Goal: Task Accomplishment & Management: Contribute content

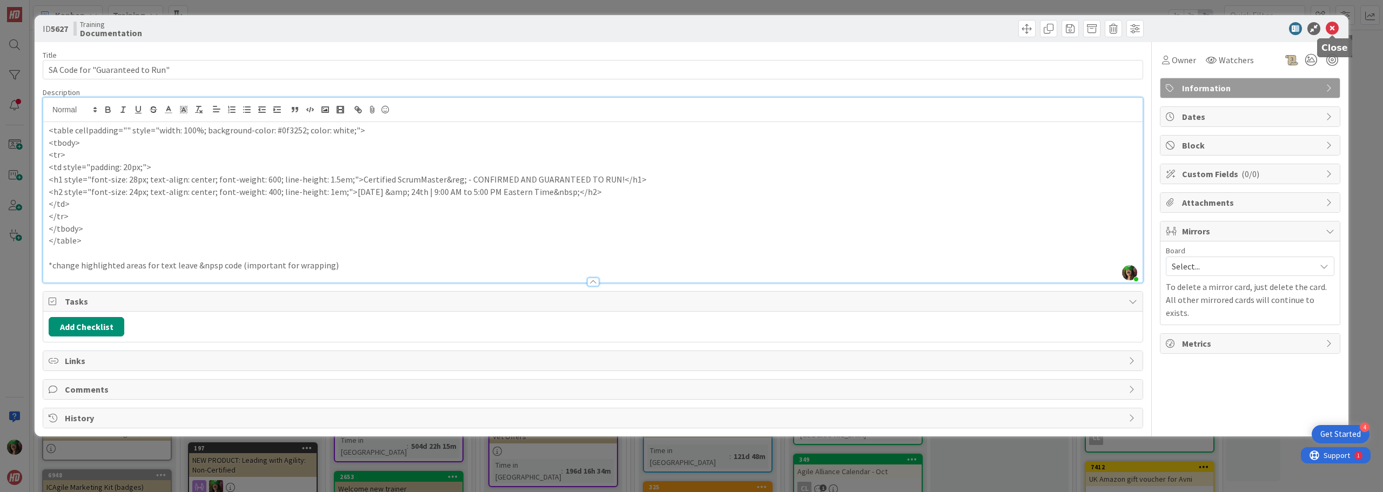
click at [1333, 24] on icon at bounding box center [1332, 28] width 13 height 13
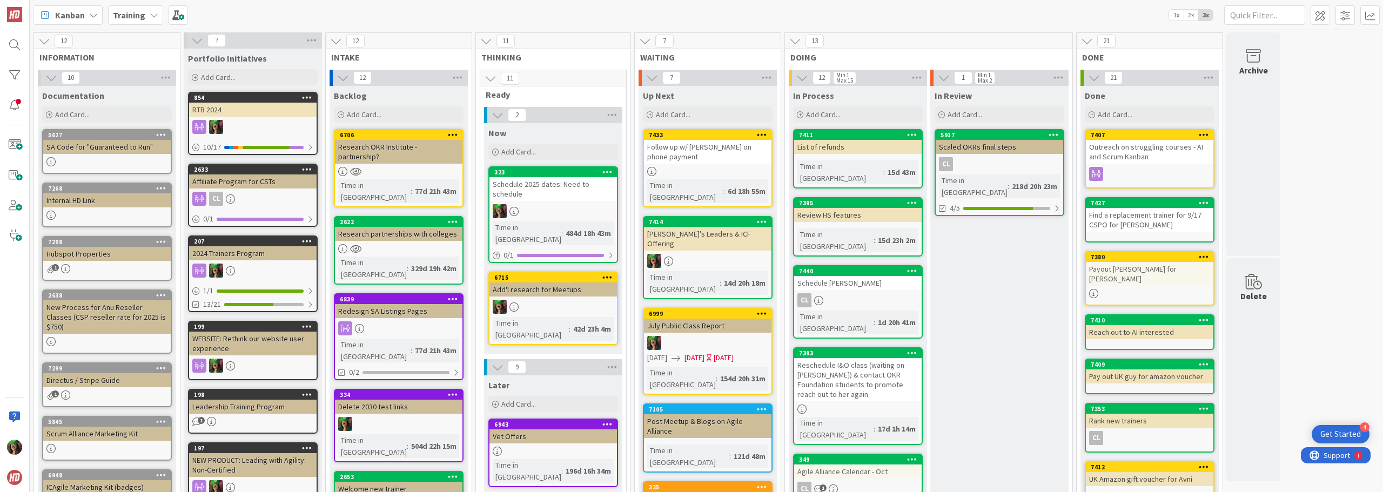
click at [90, 259] on div "Hubspot Properties" at bounding box center [107, 254] width 128 height 14
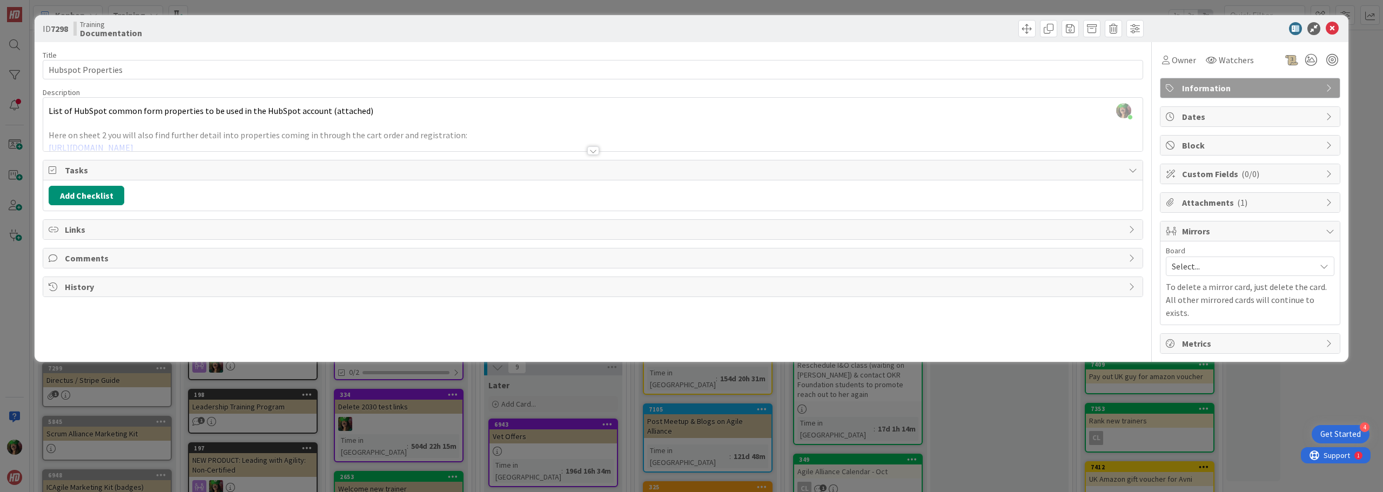
click at [590, 152] on div at bounding box center [593, 150] width 12 height 9
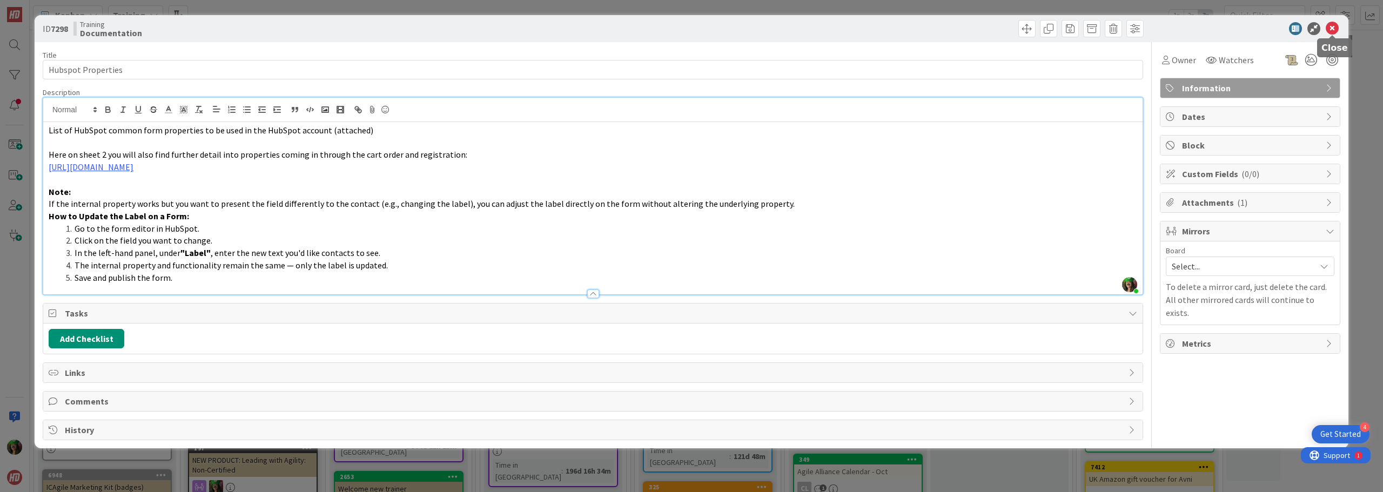
click at [1327, 30] on icon at bounding box center [1332, 28] width 13 height 13
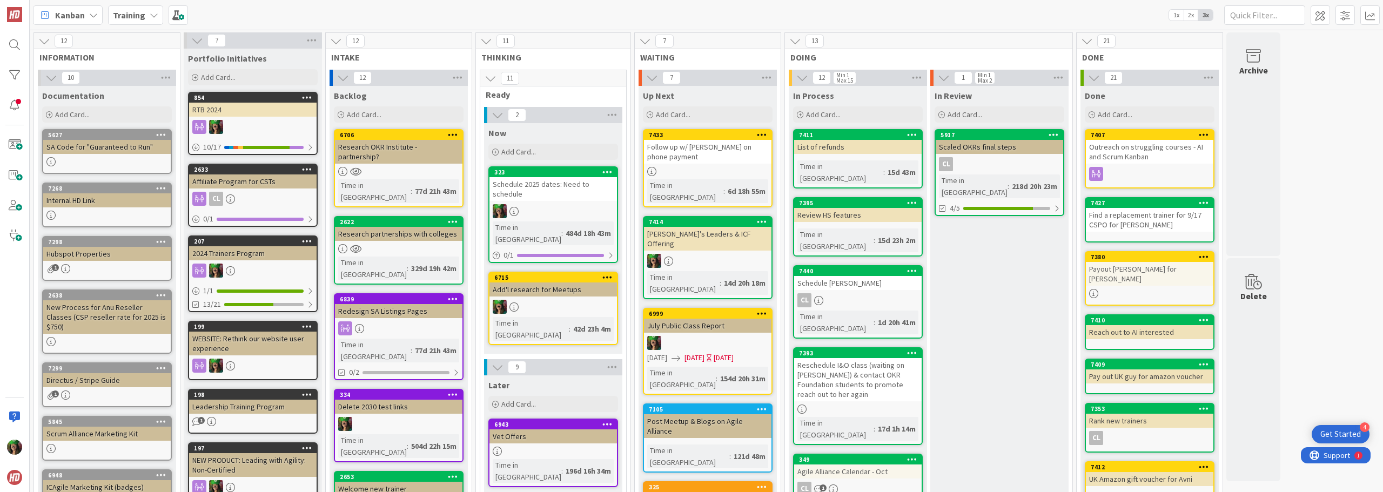
click at [130, 263] on link "7298 Hubspot Properties 1" at bounding box center [107, 258] width 130 height 45
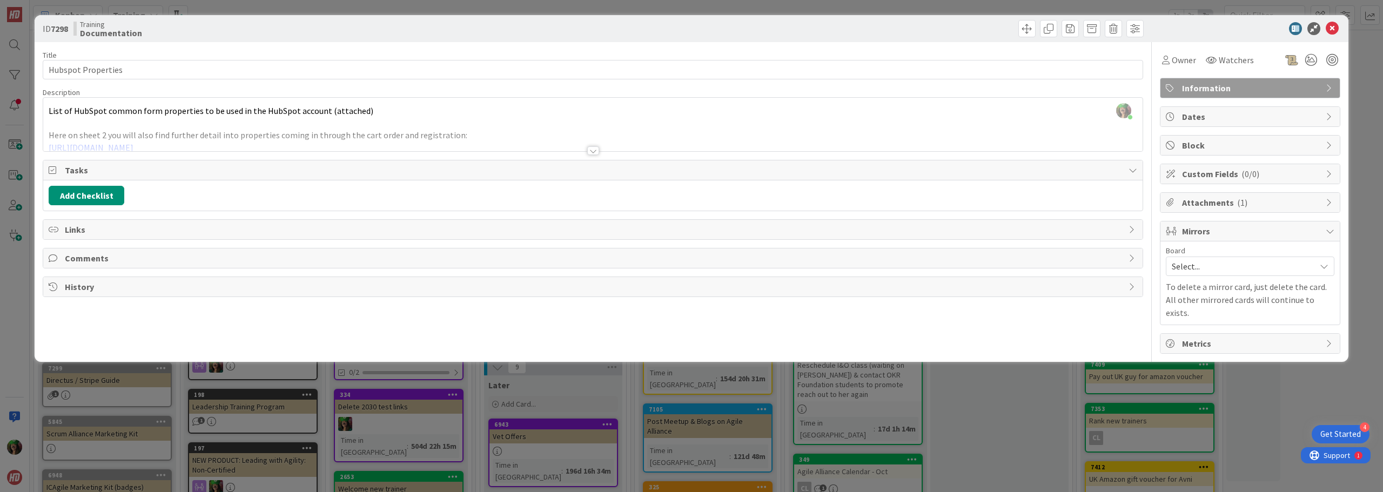
click at [453, 111] on div "[PERSON_NAME] just joined List of HubSpot common form properties to be used in …" at bounding box center [593, 125] width 1100 height 54
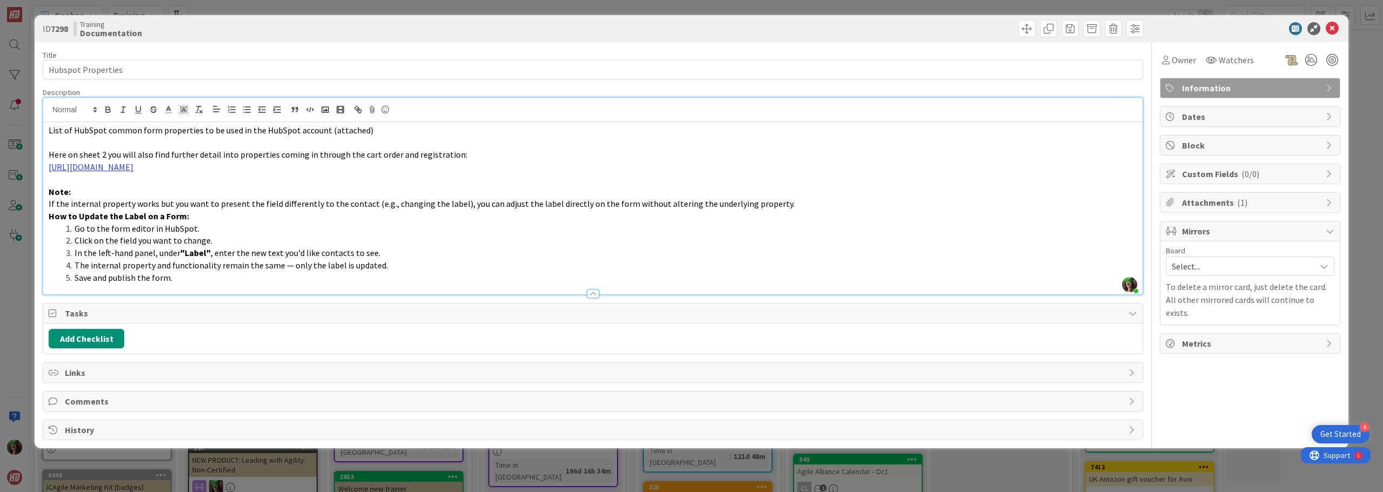
click at [133, 168] on link "[URL][DOMAIN_NAME]" at bounding box center [91, 167] width 85 height 11
click at [242, 184] on link "[URL][DOMAIN_NAME]" at bounding box center [226, 188] width 74 height 14
click at [426, 132] on p "List of HubSpot common form properties to be used in the HubSpot account (attac…" at bounding box center [593, 130] width 1089 height 12
click at [1335, 27] on icon at bounding box center [1332, 28] width 13 height 13
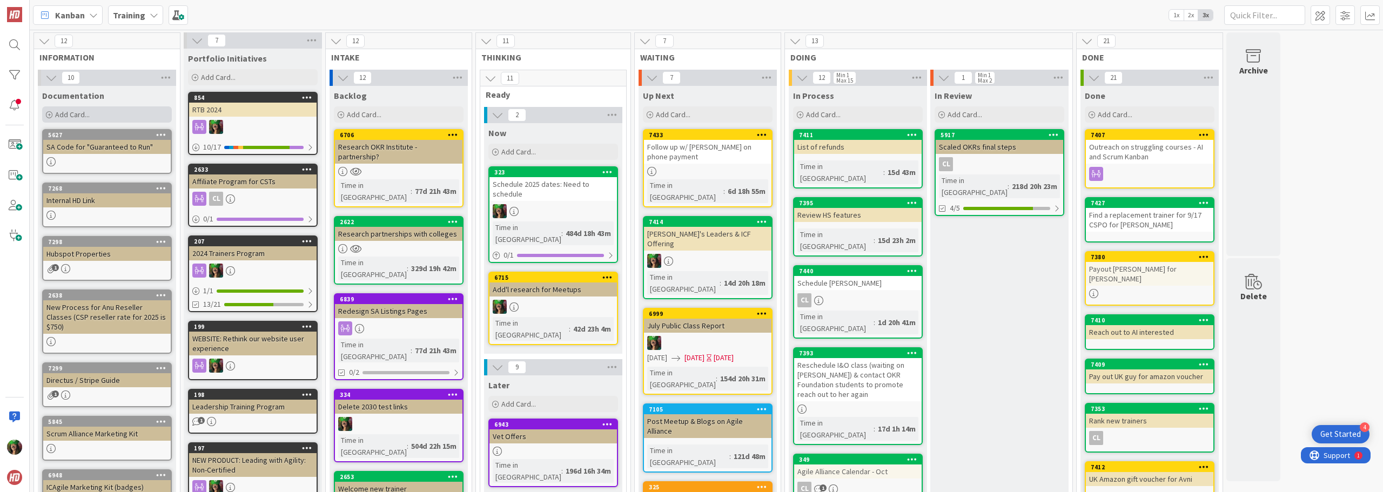
click at [134, 111] on div "Add Card..." at bounding box center [107, 114] width 130 height 16
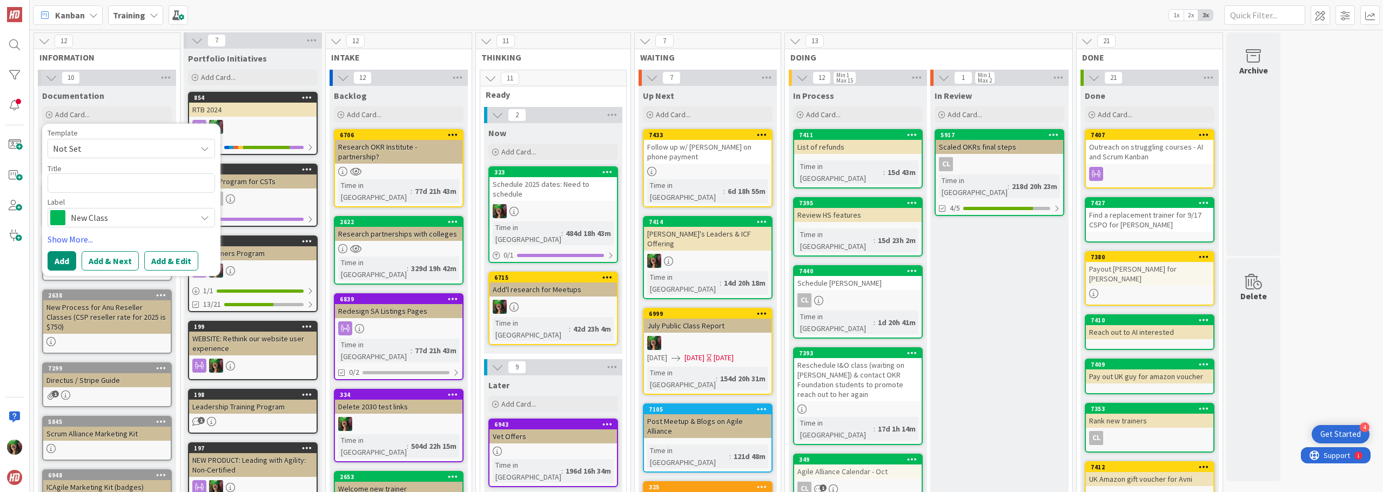
click at [115, 213] on span "New Class" at bounding box center [131, 217] width 120 height 15
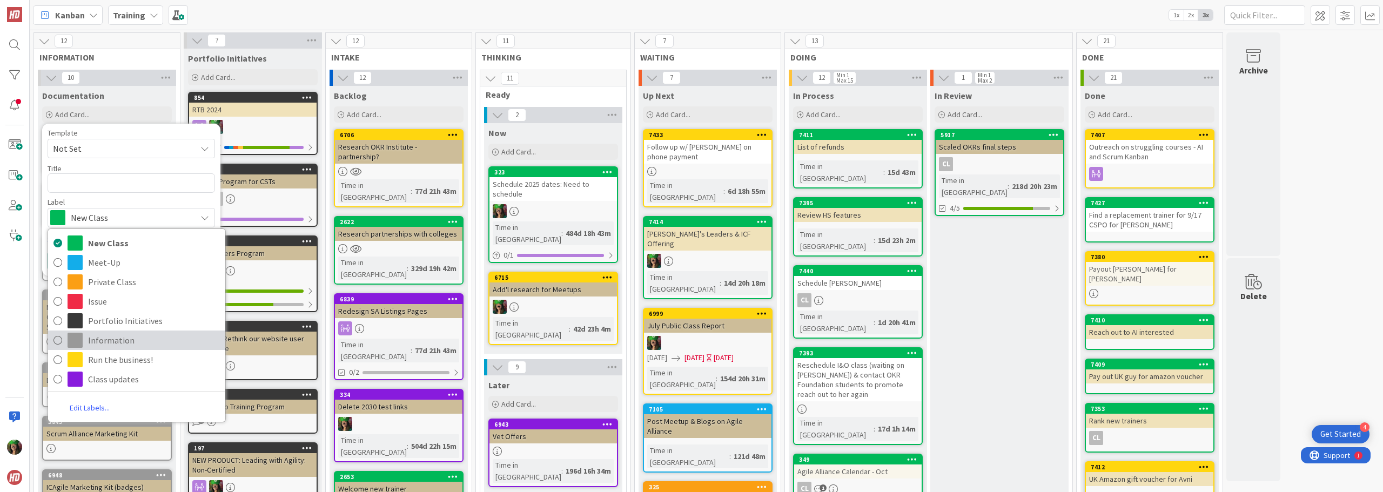
click at [113, 335] on span "Information" at bounding box center [154, 340] width 132 height 16
click at [113, 337] on div at bounding box center [107, 341] width 128 height 9
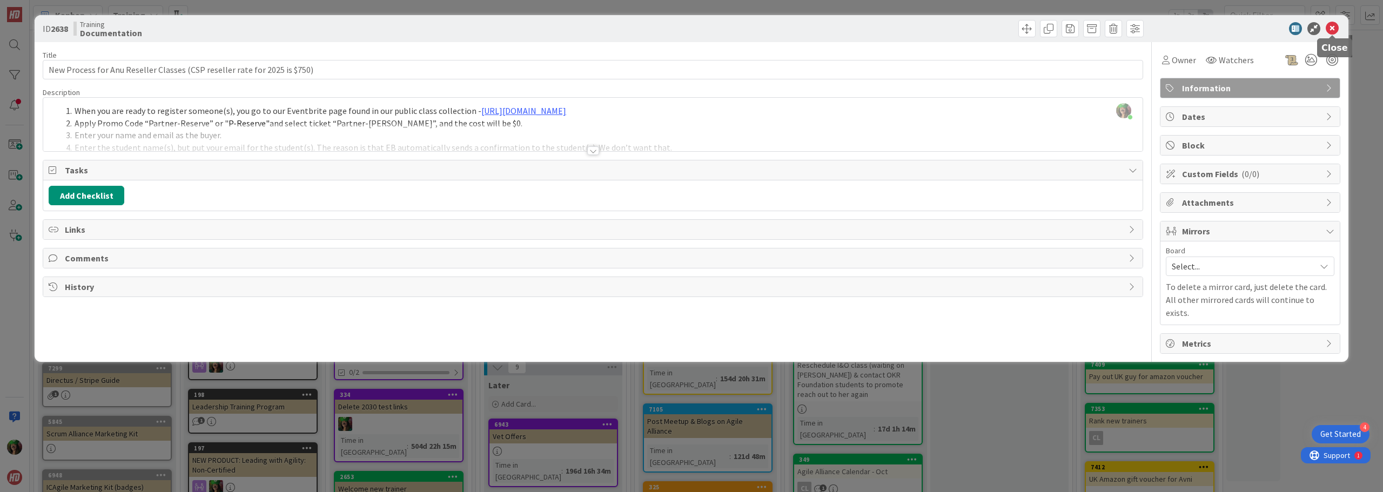
click at [1334, 28] on icon at bounding box center [1332, 28] width 13 height 13
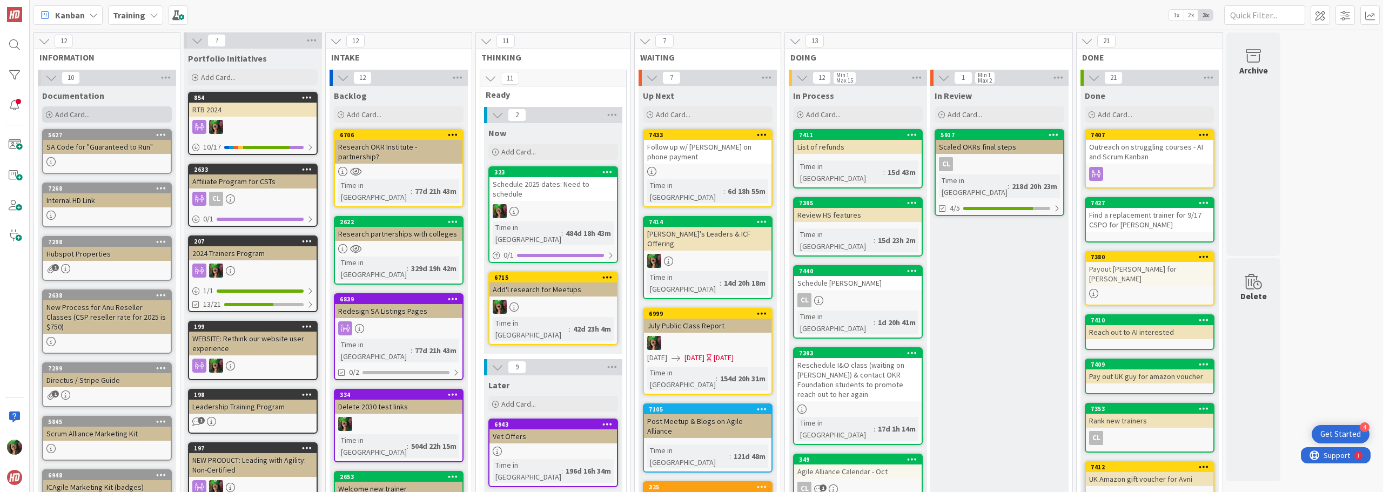
click at [88, 114] on span "Add Card..." at bounding box center [72, 115] width 35 height 10
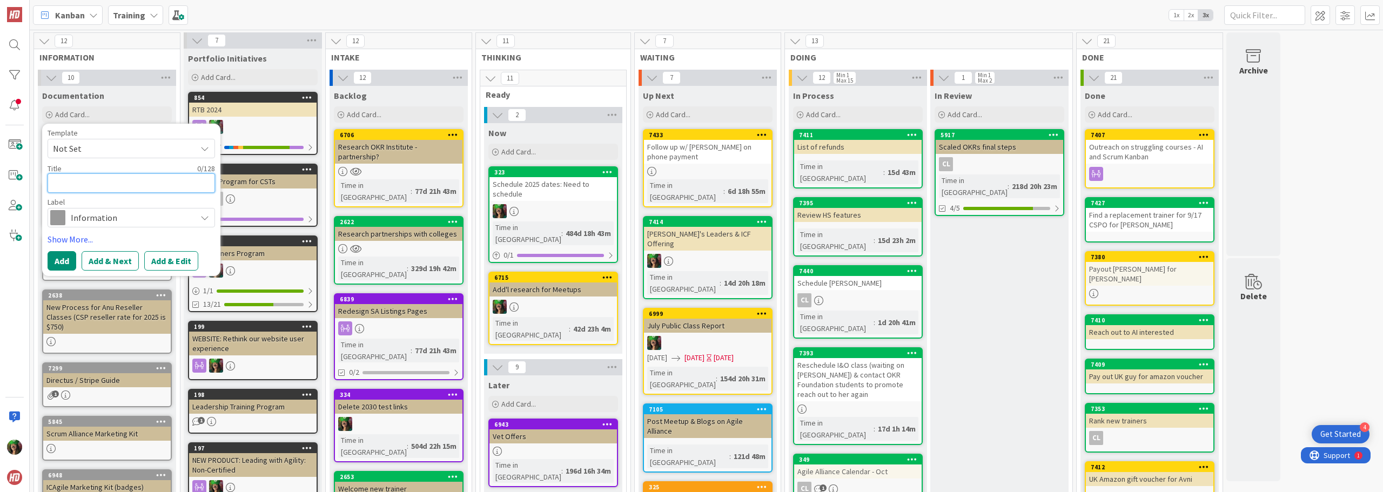
type textarea "x"
type textarea "S"
type textarea "x"
type textarea "St"
type textarea "x"
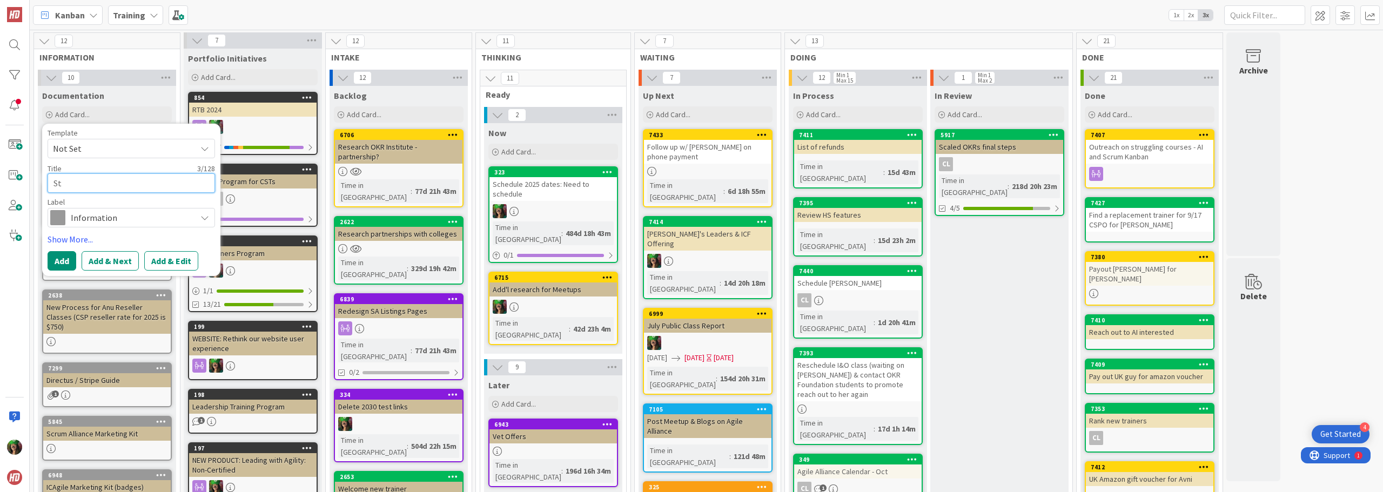
type textarea "Ste"
type textarea "x"
type textarea "St"
type textarea "x"
type textarea "Ste"
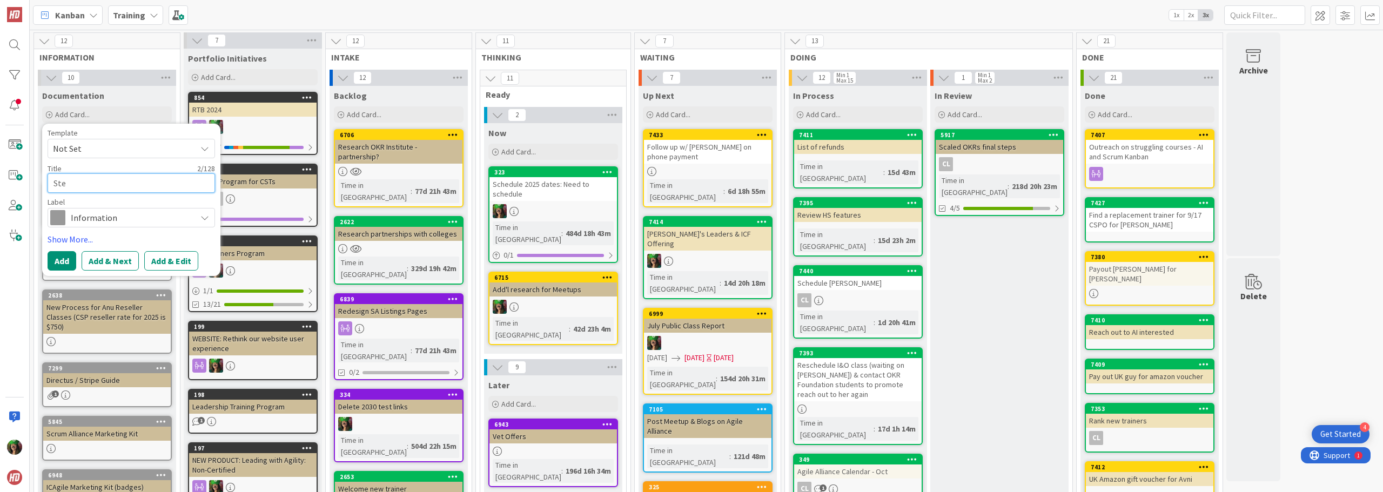
type textarea "x"
type textarea "Step"
type textarea "x"
type textarea "Steps"
type textarea "x"
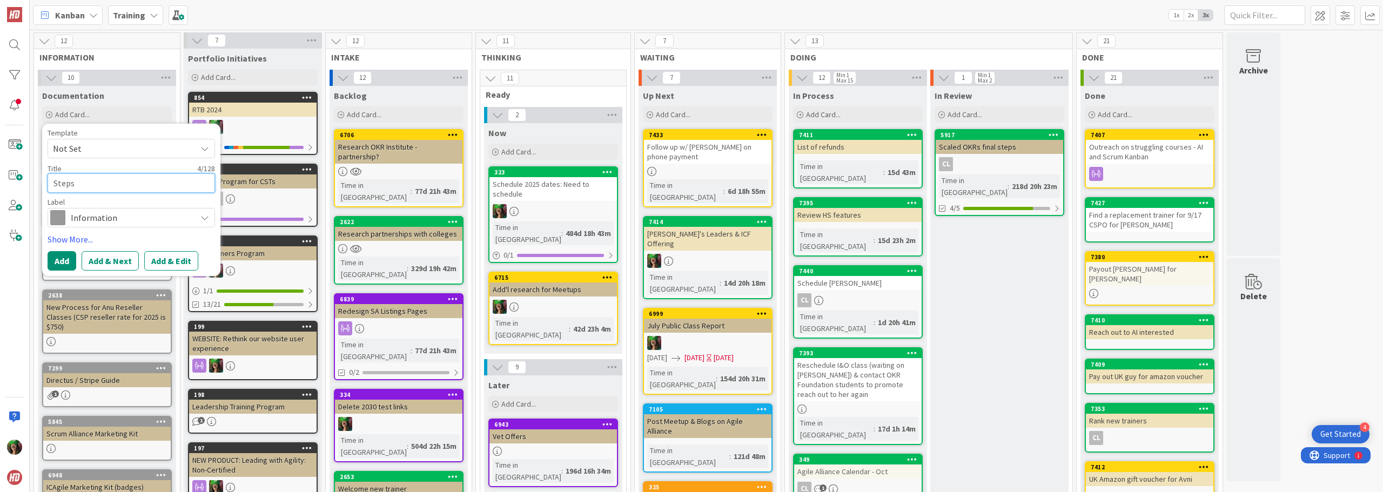
type textarea "Steps"
type textarea "x"
type textarea "Steps t"
type textarea "x"
type textarea "Steps to"
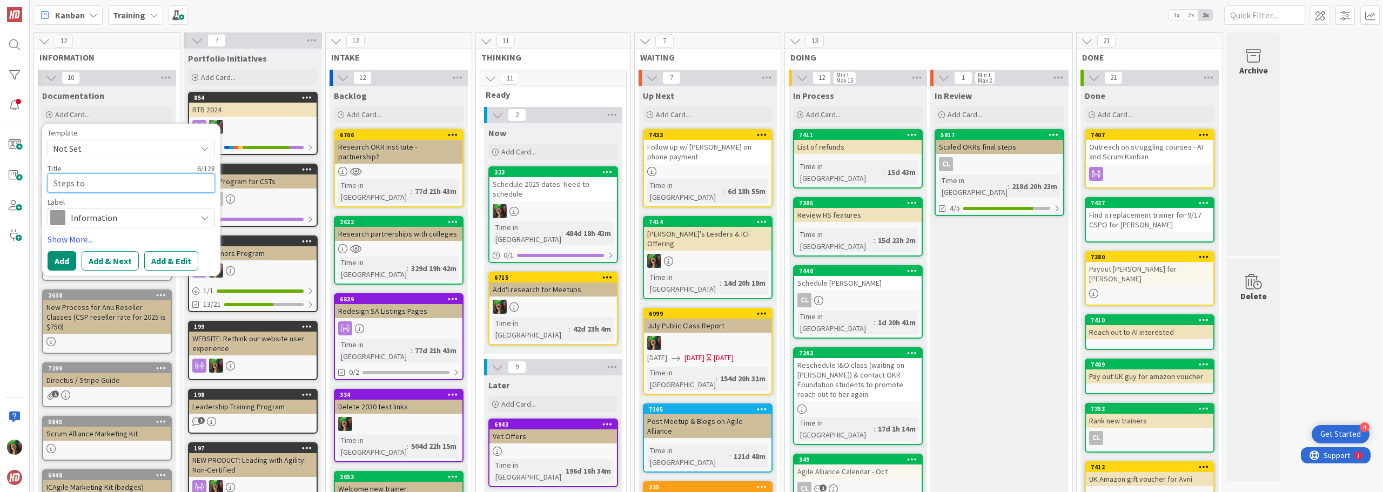
type textarea "x"
type textarea "Steps to"
type textarea "x"
type textarea "Steps to A"
type textarea "x"
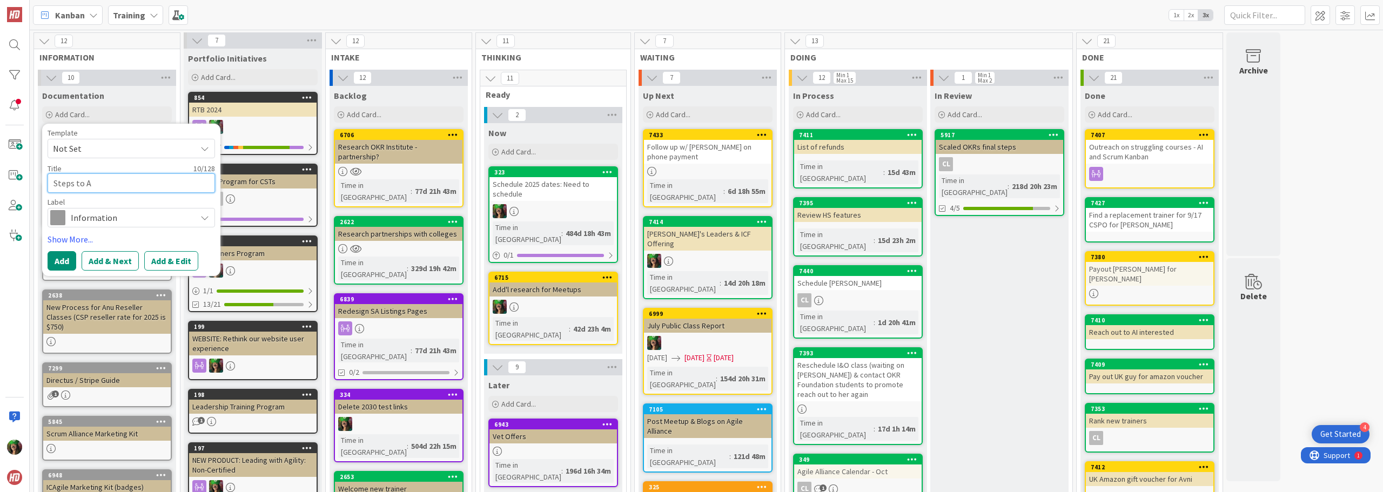
type textarea "Steps to Ad"
type textarea "x"
type textarea "Steps to Add"
type textarea "x"
type textarea "Steps to Add"
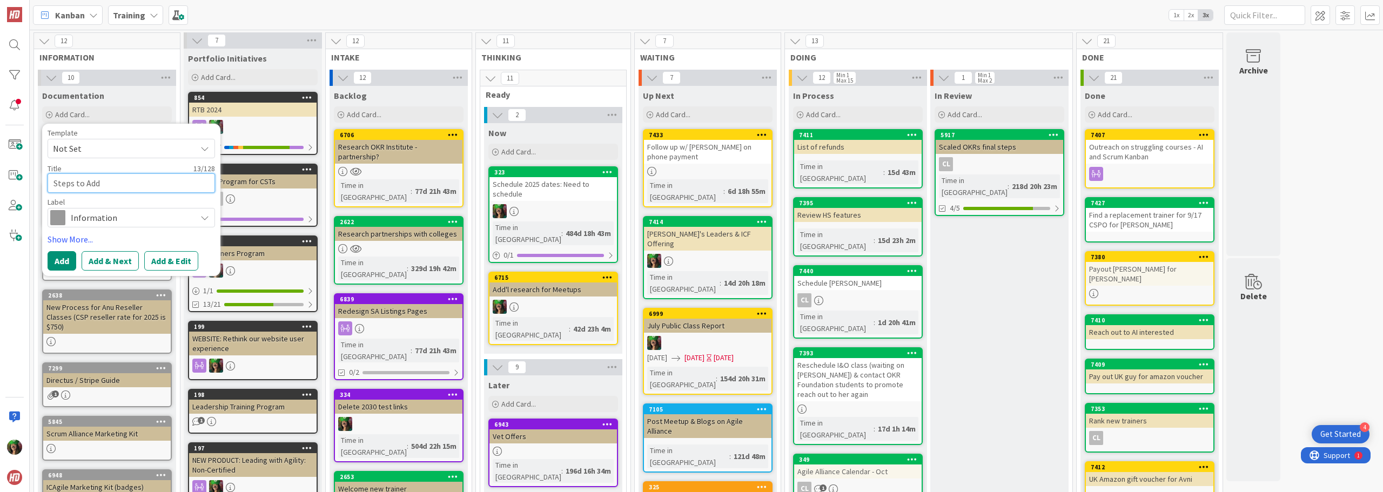
type textarea "x"
type textarea "Steps to Add n"
type textarea "x"
type textarea "Steps to Add ne"
type textarea "x"
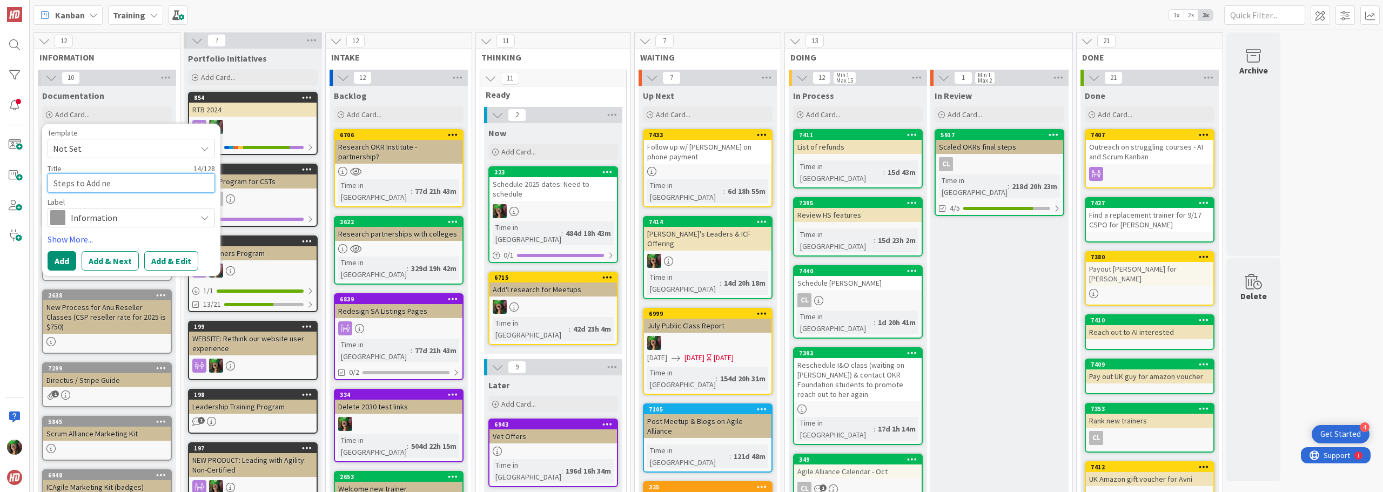
type textarea "Steps to Add new"
type textarea "x"
type textarea "Steps to Add new"
type textarea "x"
type textarea "Steps to Add new"
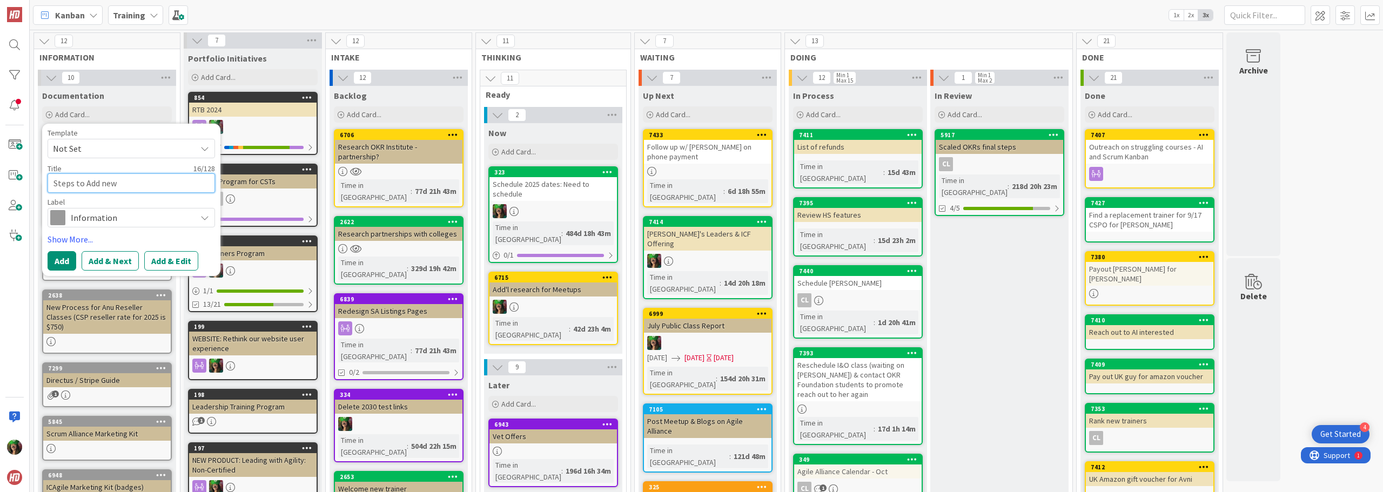
type textarea "x"
type textarea "Steps to Add ne"
type textarea "x"
type textarea "Steps to Add n"
type textarea "x"
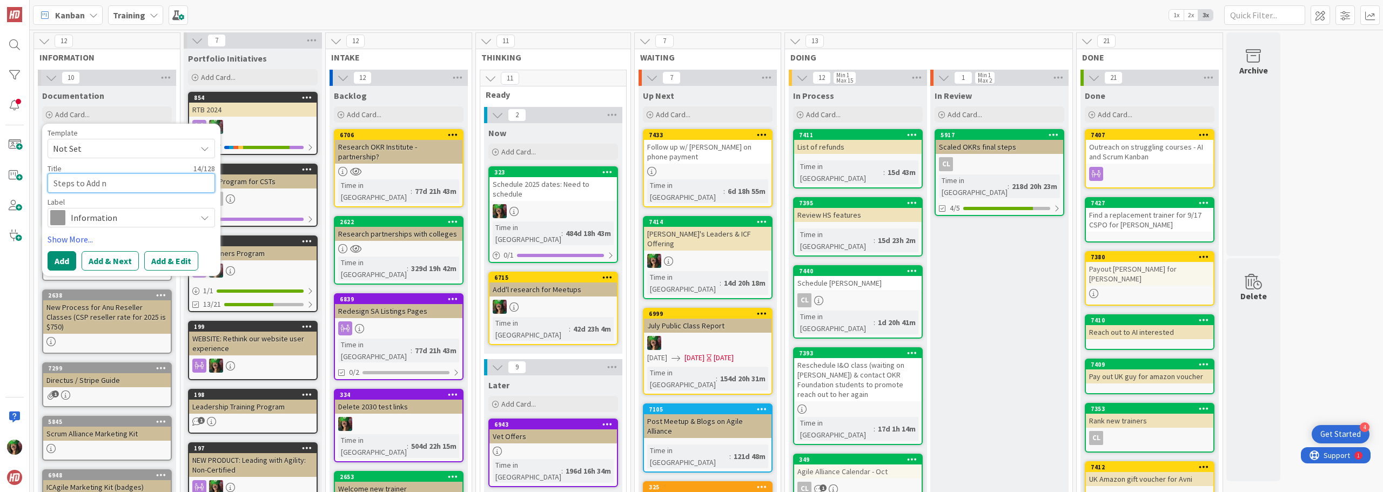
type textarea "Steps to Add"
type textarea "x"
type textarea "Steps to Add n"
type textarea "x"
type textarea "Steps to Add ne"
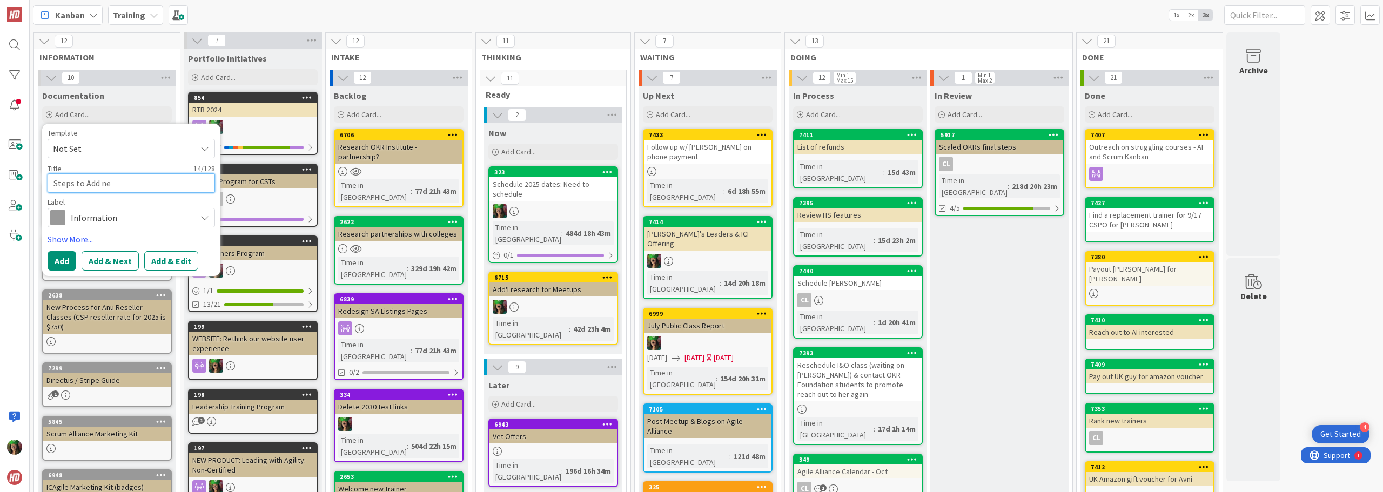
type textarea "x"
type textarea "Steps to Add new"
type textarea "x"
type textarea "Steps to Add new"
type textarea "x"
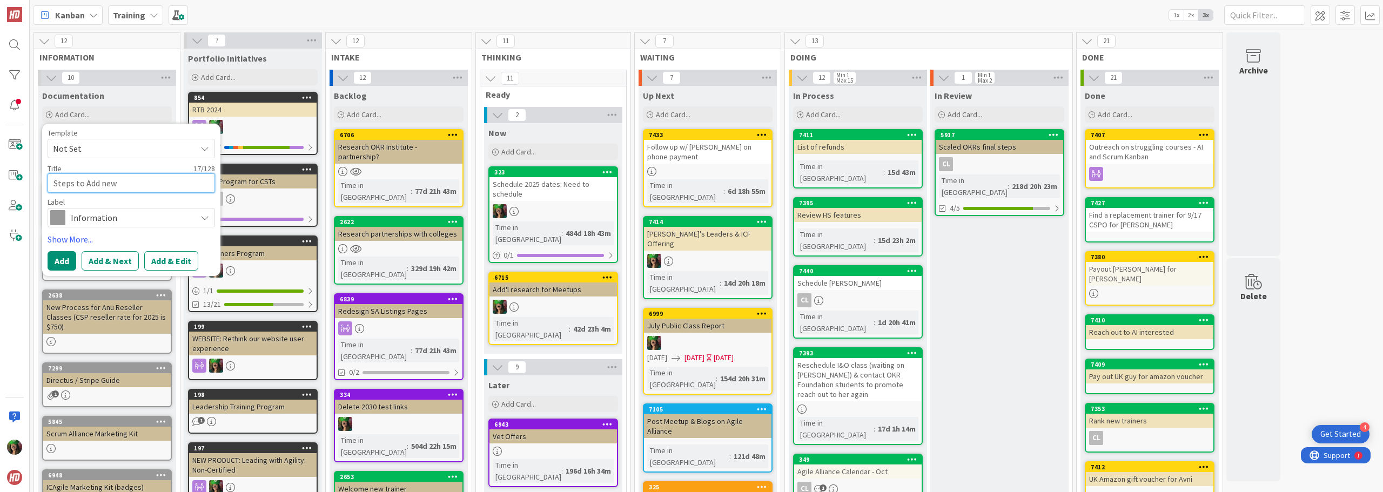
type textarea "Steps to Add ne"
type textarea "x"
type textarea "Steps to Add n"
type textarea "x"
type textarea "Steps to Add"
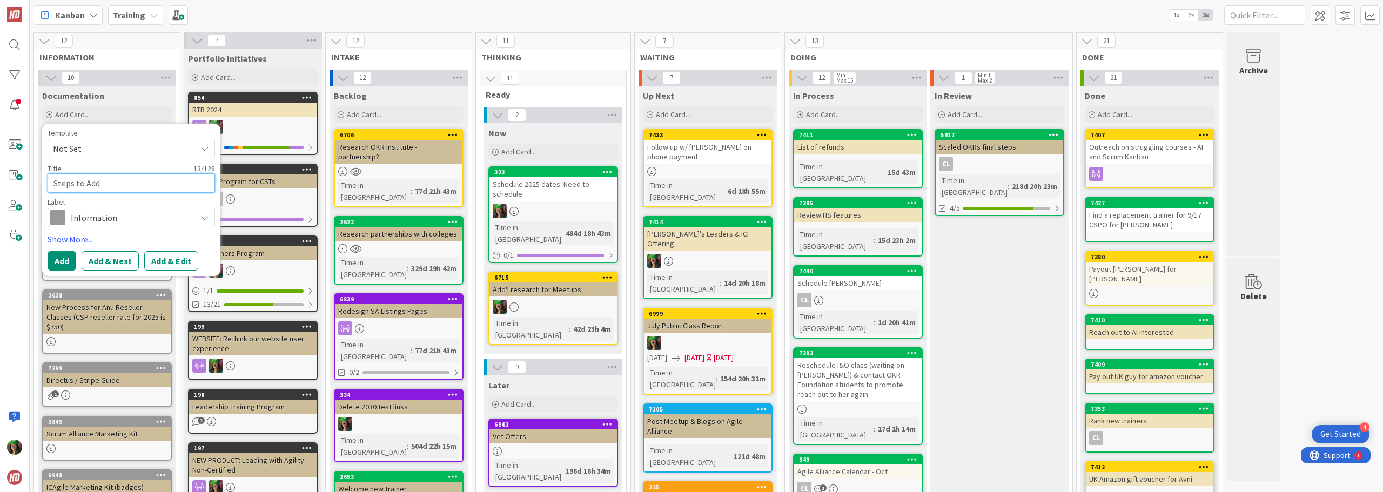
type textarea "x"
type textarea "Steps to Add E"
type textarea "x"
type textarea "Steps to Add"
type textarea "x"
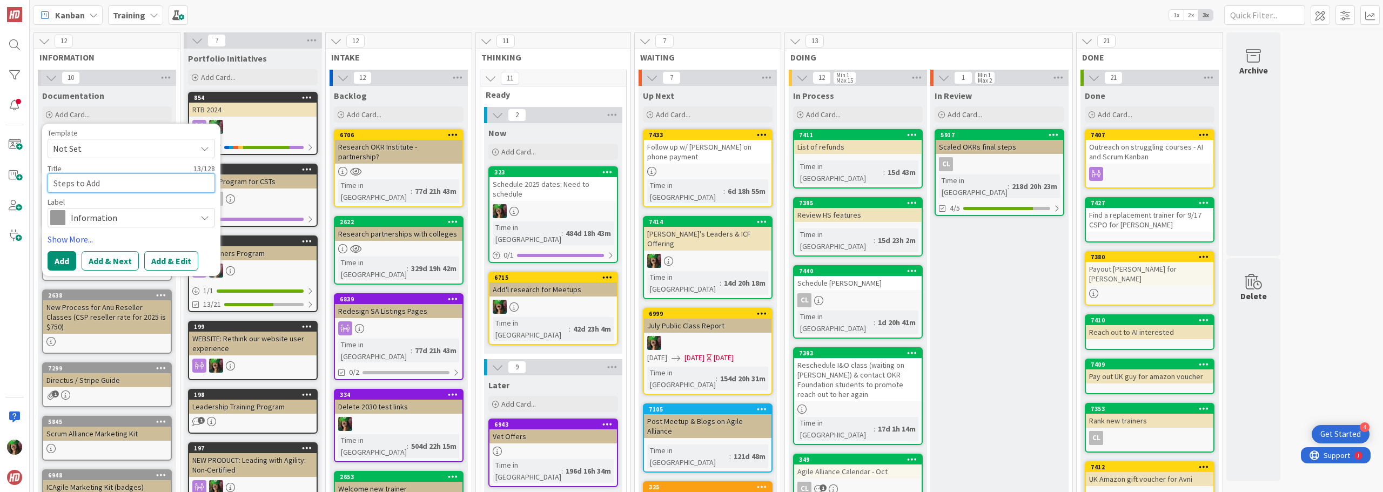
type textarea "Steps to Add N"
type textarea "x"
type textarea "Steps to Add Ne"
type textarea "x"
type textarea "Steps to Add New"
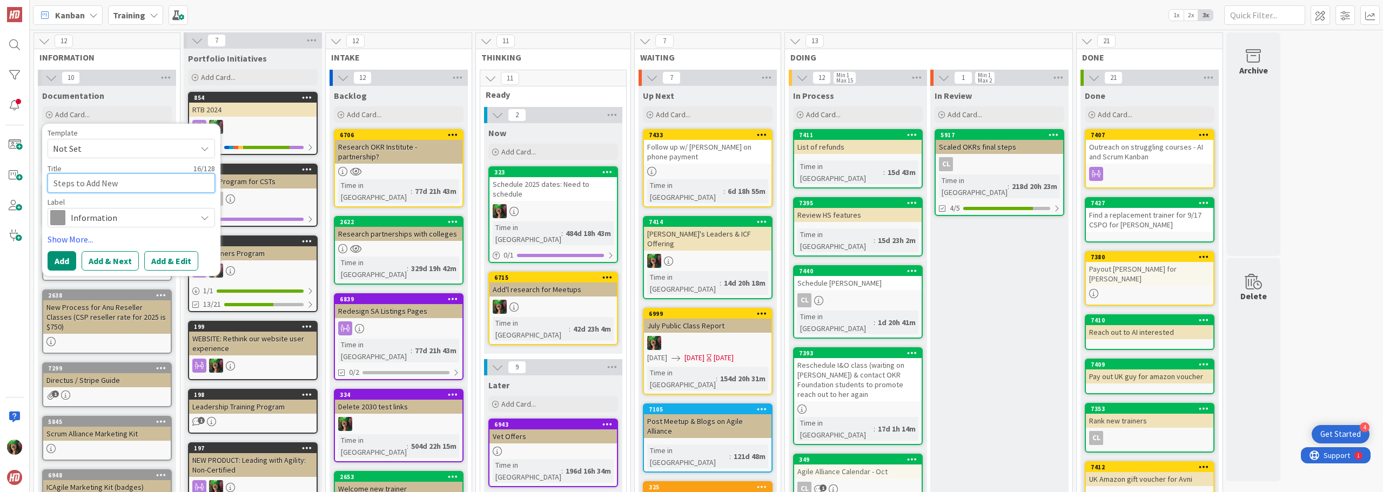
type textarea "x"
type textarea "Steps to Add New"
type textarea "x"
type textarea "Steps to Add New C"
type textarea "x"
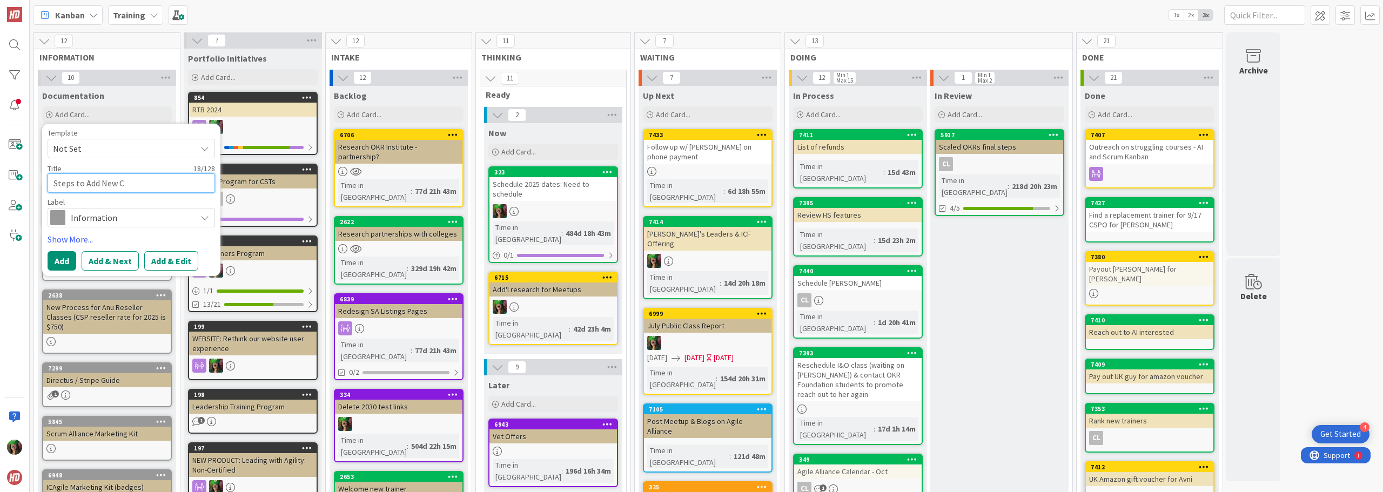
type textarea "Steps to Add New Cl"
type textarea "x"
type textarea "Steps to Add New Cla"
type textarea "x"
type textarea "Steps to Add New Clas"
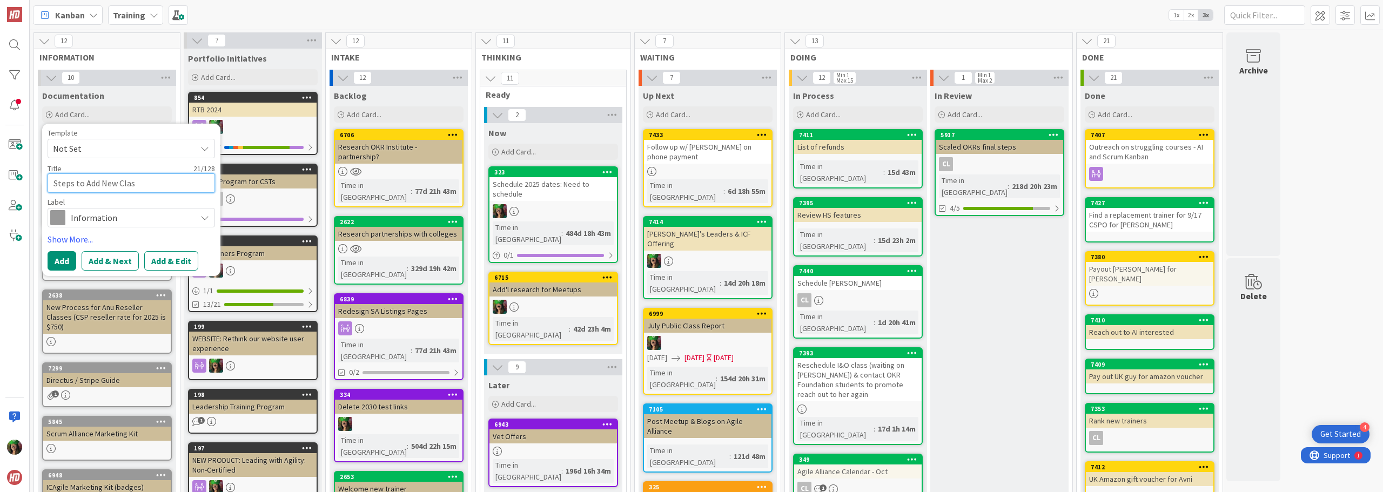
type textarea "x"
type textarea "Steps to Add New Class"
type textarea "x"
type textarea "Steps to Add New Class"
type textarea "x"
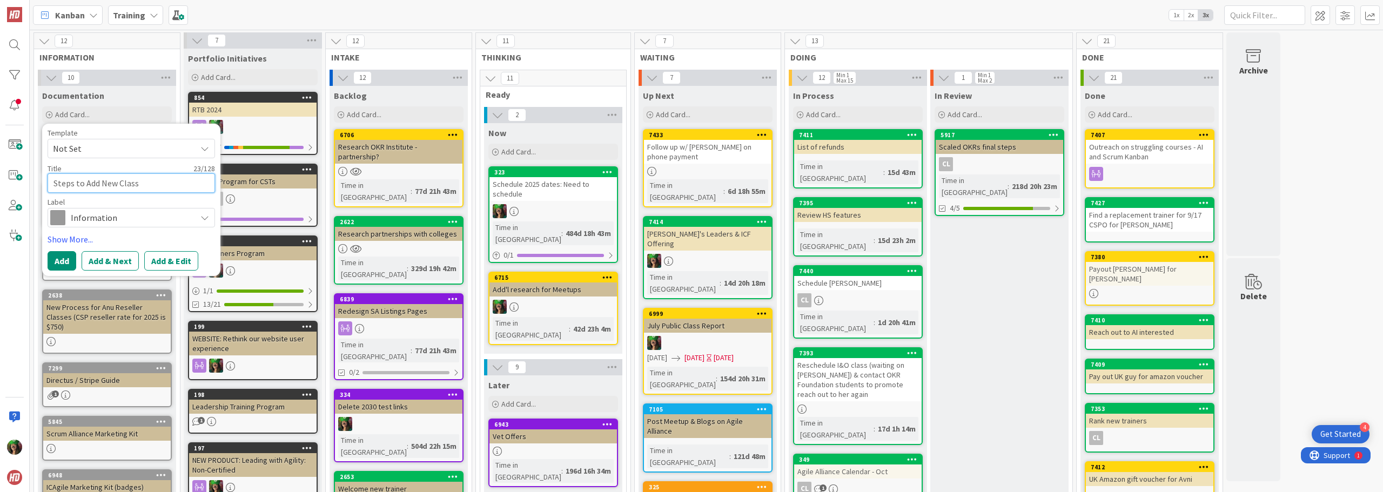
type textarea "Steps to Add New Class o"
type textarea "x"
type textarea "Steps to Add New Class or"
type textarea "x"
type textarea "Steps to Add New Class or"
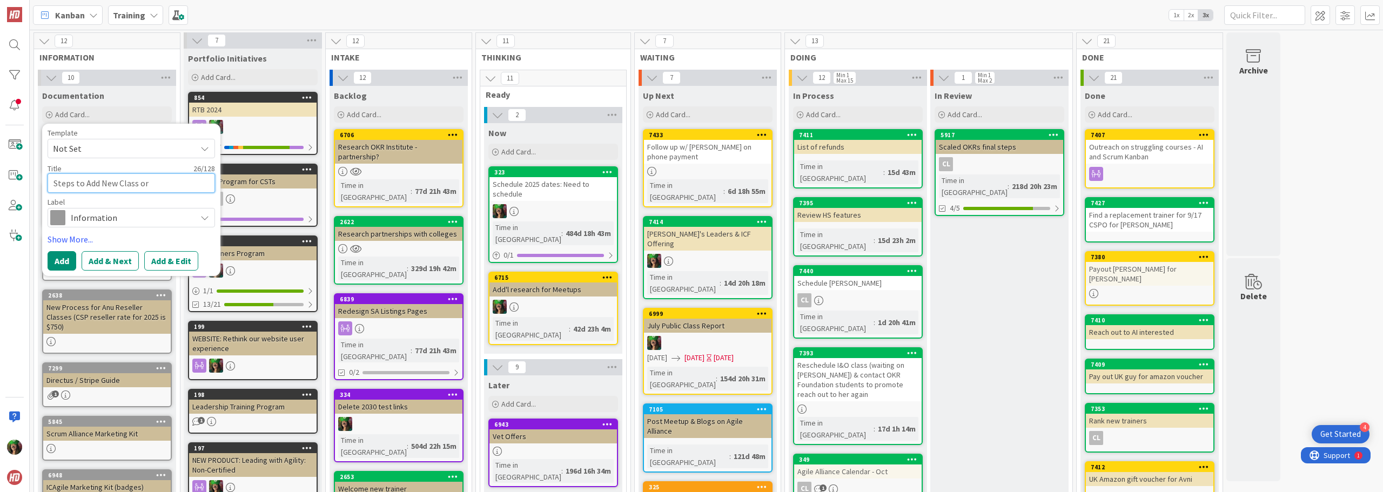
type textarea "x"
type textarea "Steps to Add New Class or T"
type textarea "x"
type textarea "Steps to Add New Class or Tr"
type textarea "x"
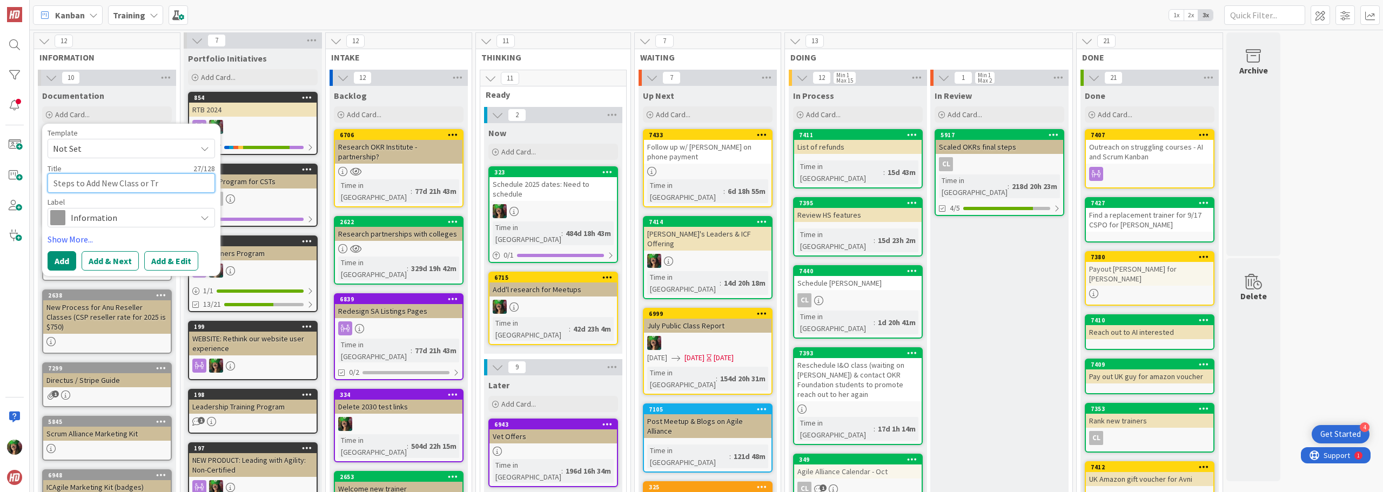
type textarea "Steps to Add New Class or Tri"
type textarea "x"
type textarea "Steps to Add New Class or Tr"
type textarea "x"
type textarea "Steps to Add New Class or Tra"
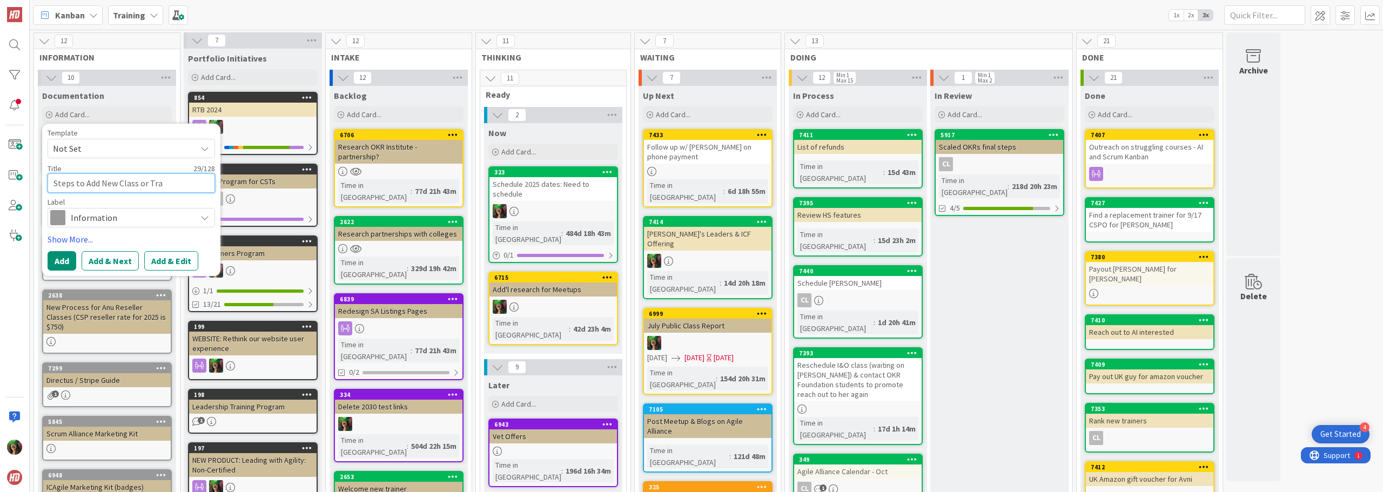
type textarea "x"
type textarea "Steps to Add New Class or Trai"
type textarea "x"
type textarea "Steps to Add New Class or Train"
type textarea "x"
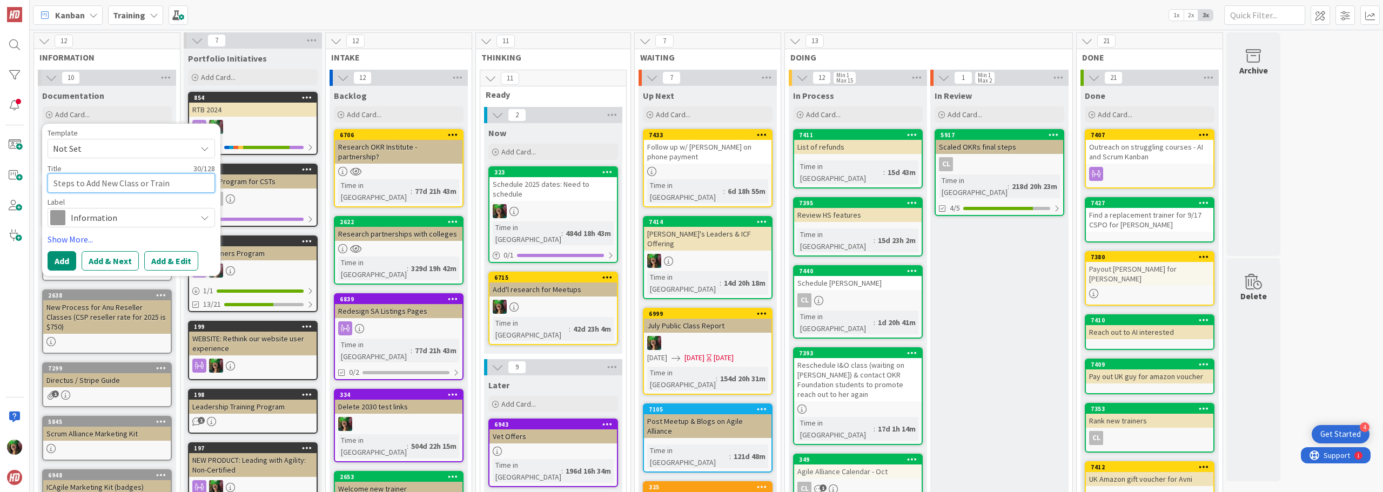
type textarea "Steps to Add New Class or Traine"
type textarea "x"
type textarea "Steps to Add New Class or Trainer"
type textarea "x"
type textarea "Steps to Add New Class or Trainer"
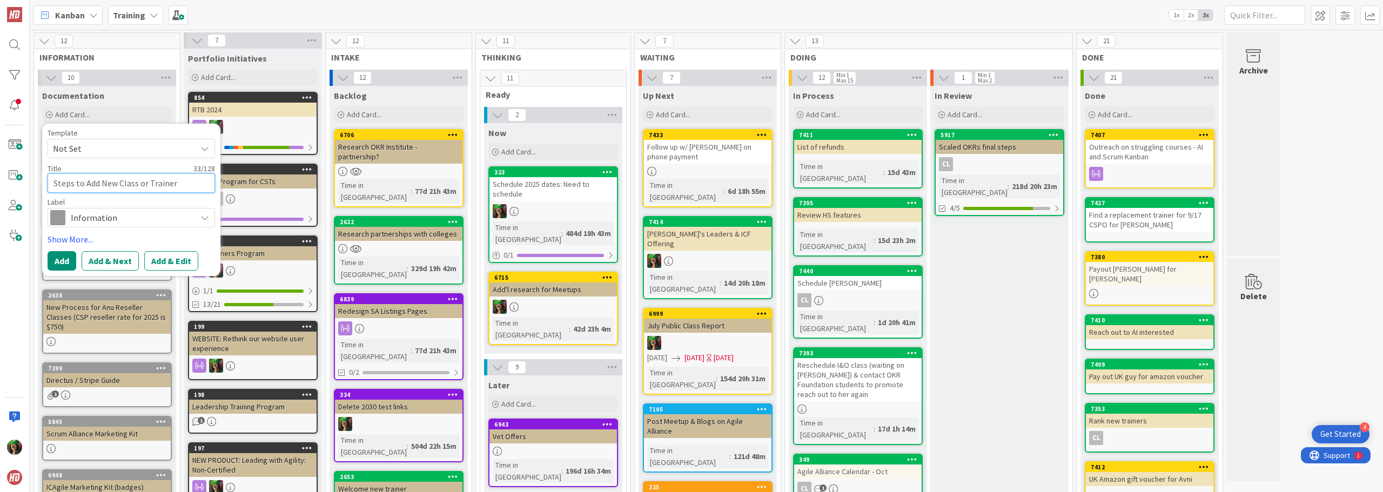
type textarea "x"
type textarea "Steps to Add New Class or Trainer t"
type textarea "x"
type textarea "Steps to Add New Class or Trainer to"
type textarea "x"
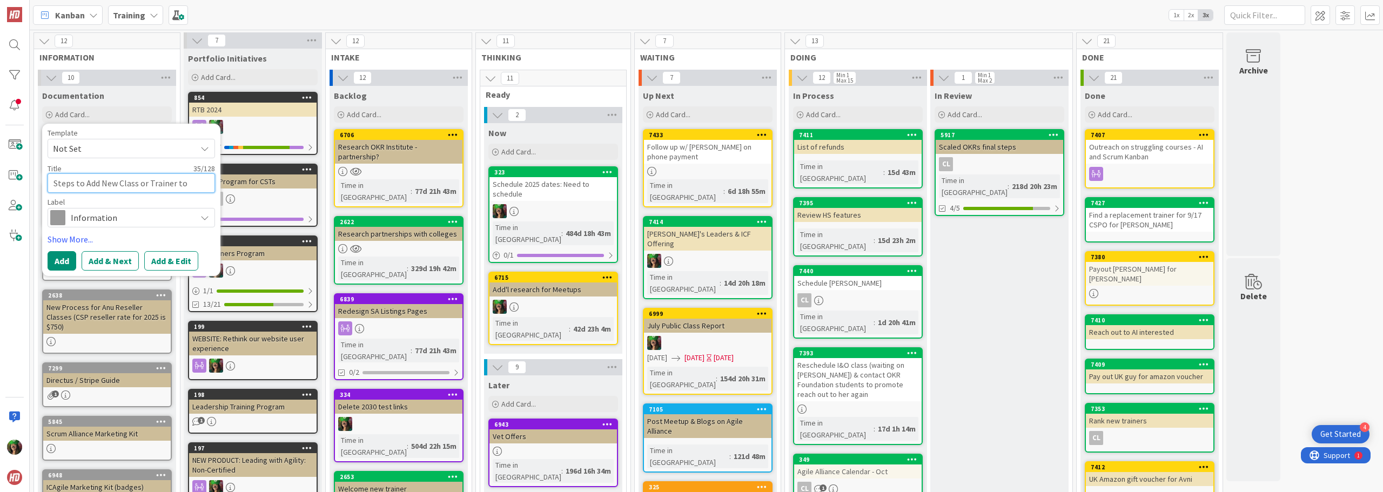
type textarea "Steps to Add New Class or Trainer to"
type textarea "x"
type textarea "Steps to Add New Class or Trainer to H"
type textarea "x"
type textarea "Steps to Add New Class or Trainer to HS"
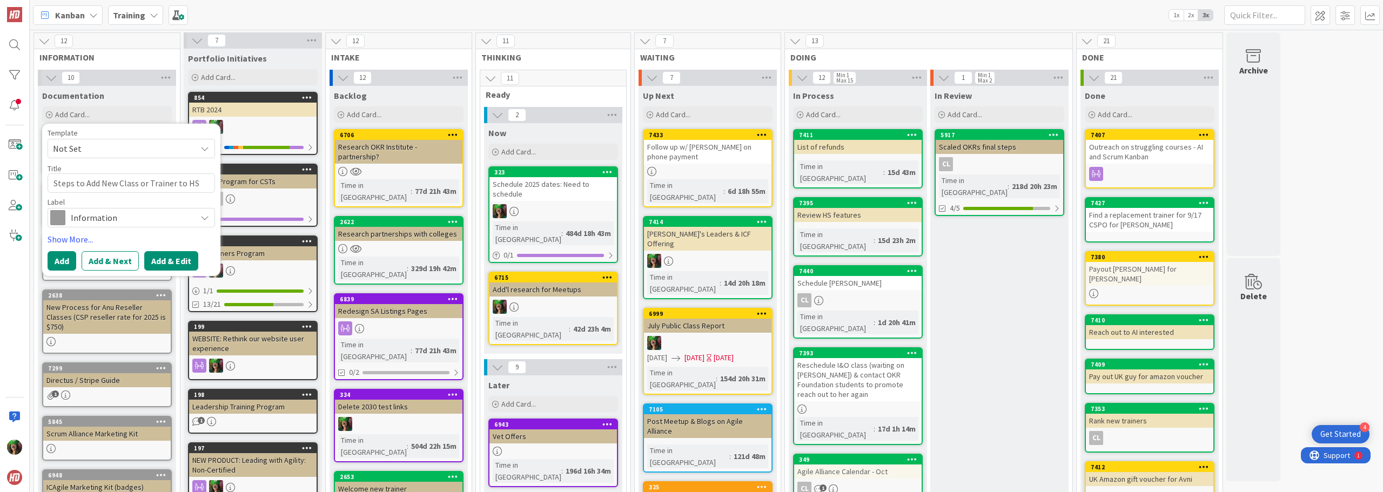
click at [161, 259] on button "Add & Edit" at bounding box center [171, 260] width 54 height 19
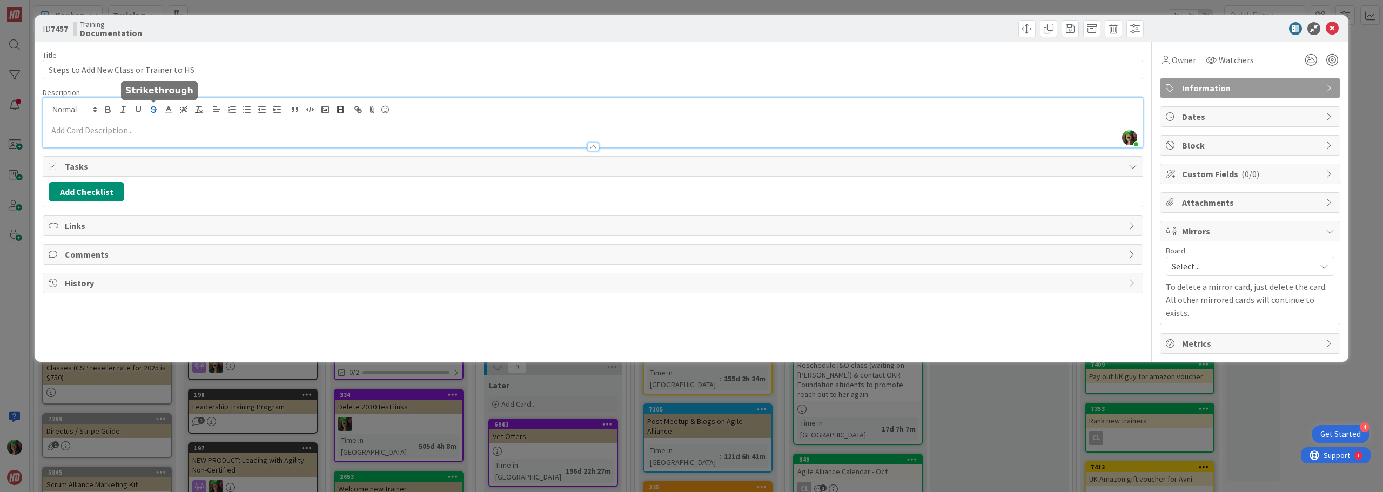
click at [149, 105] on div "[PERSON_NAME] just joined" at bounding box center [593, 123] width 1100 height 50
click at [135, 135] on p at bounding box center [593, 130] width 1089 height 12
click at [235, 112] on line "button" at bounding box center [233, 112] width 4 height 0
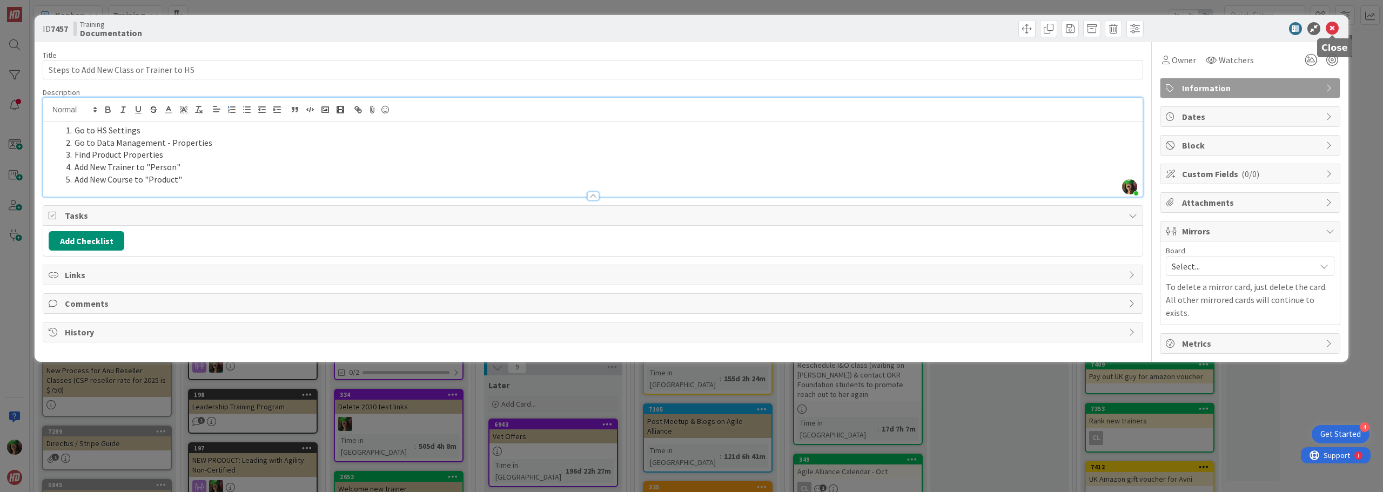
click at [1335, 27] on icon at bounding box center [1332, 28] width 13 height 13
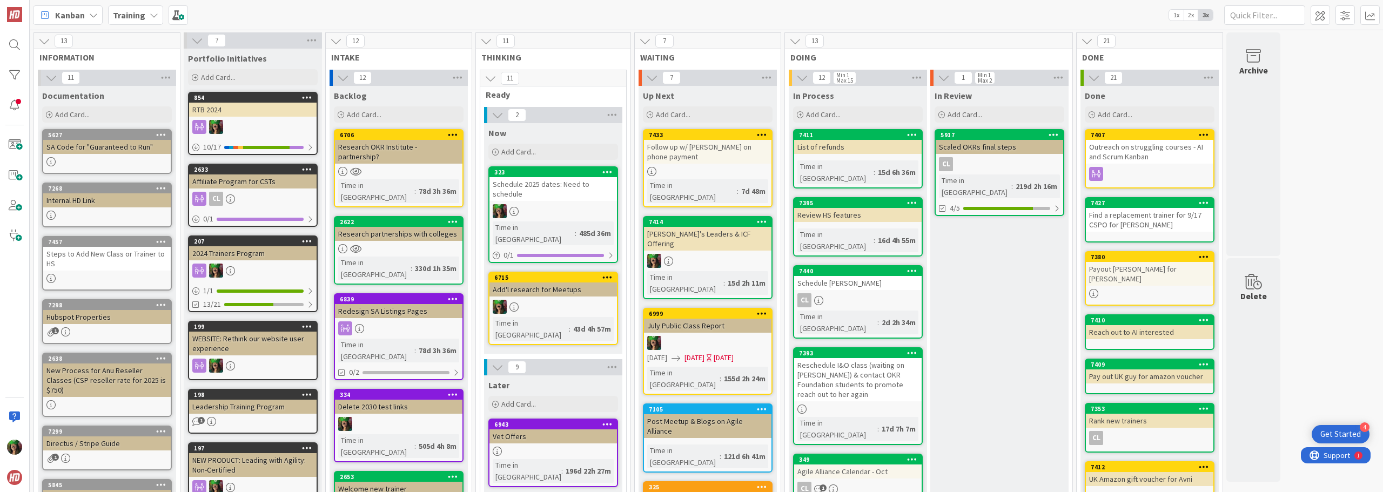
drag, startPoint x: 116, startPoint y: 155, endPoint x: 121, endPoint y: 160, distance: 6.9
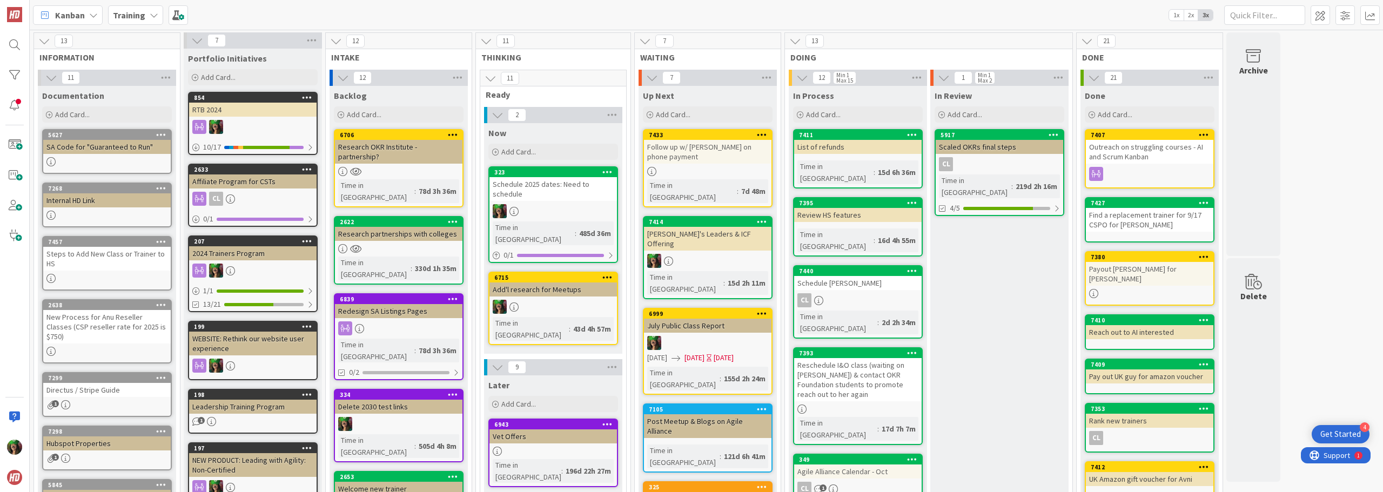
click at [118, 202] on div "Internal HD Link" at bounding box center [107, 200] width 128 height 14
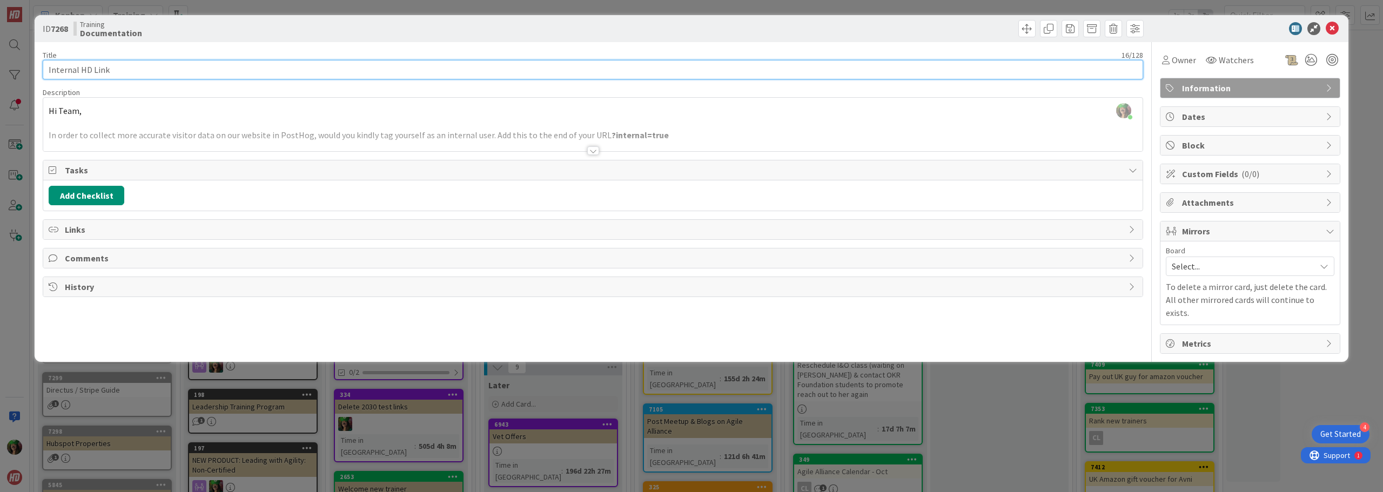
click at [143, 71] on input "Internal HD Link" at bounding box center [593, 69] width 1101 height 19
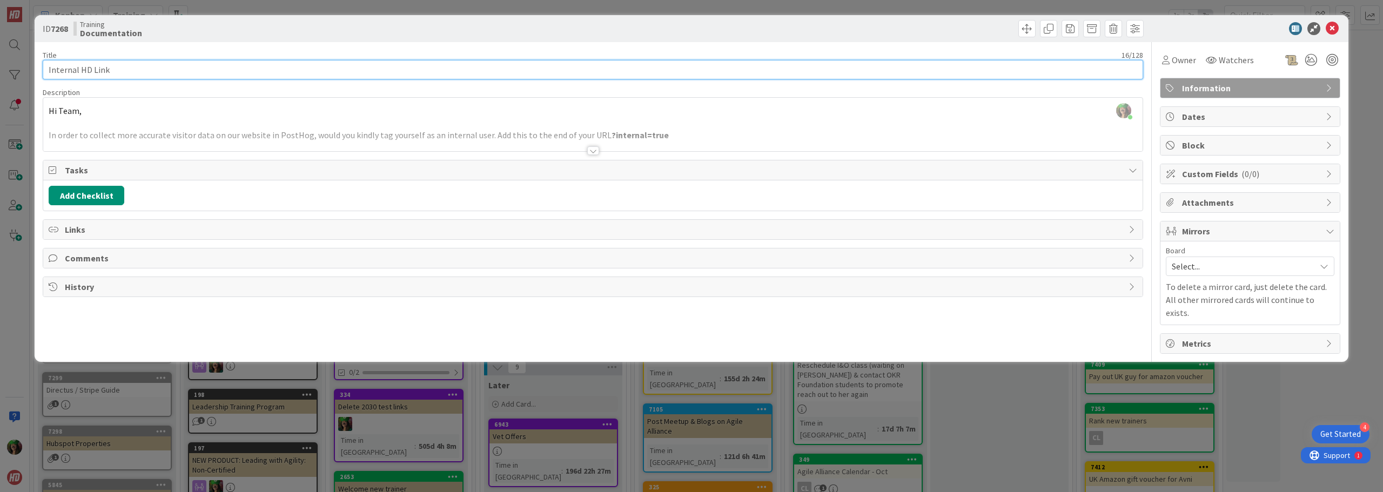
click at [143, 71] on input "Internal HD Link" at bounding box center [593, 69] width 1101 height 19
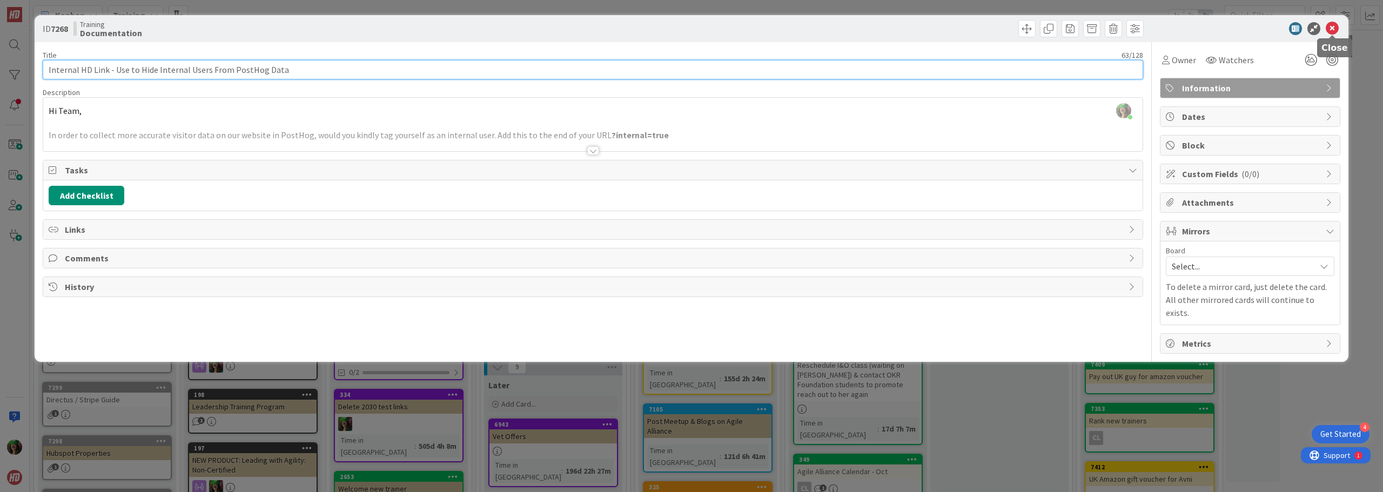
type input "Internal HD Link - Use to Hide Internal Users From PostHog Data"
click at [1336, 26] on icon at bounding box center [1332, 28] width 13 height 13
